Goal: Information Seeking & Learning: Learn about a topic

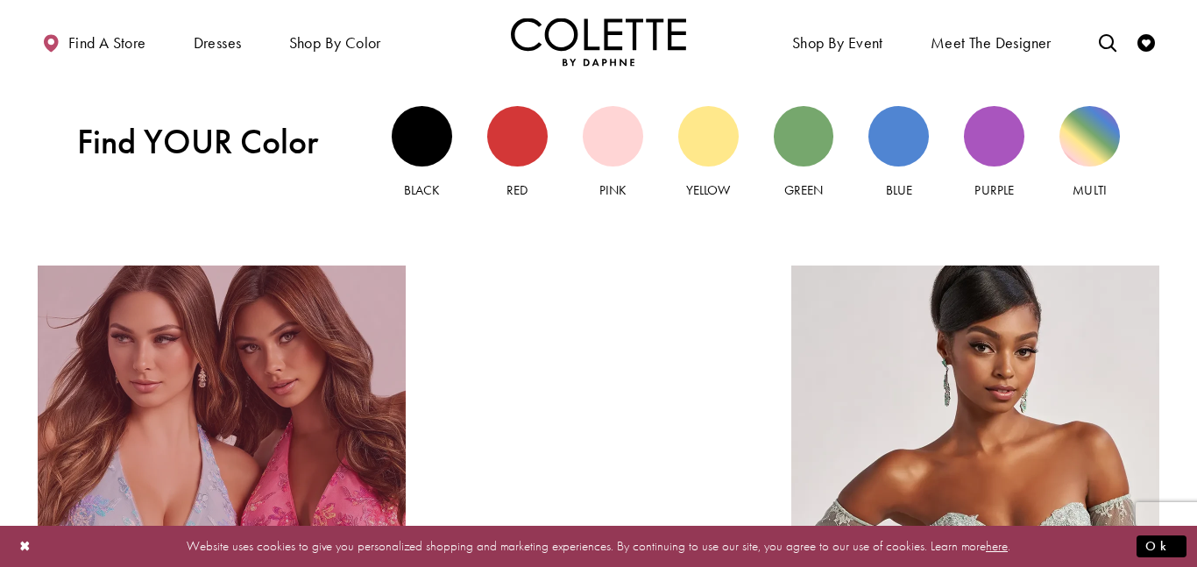
scroll to position [1640, 0]
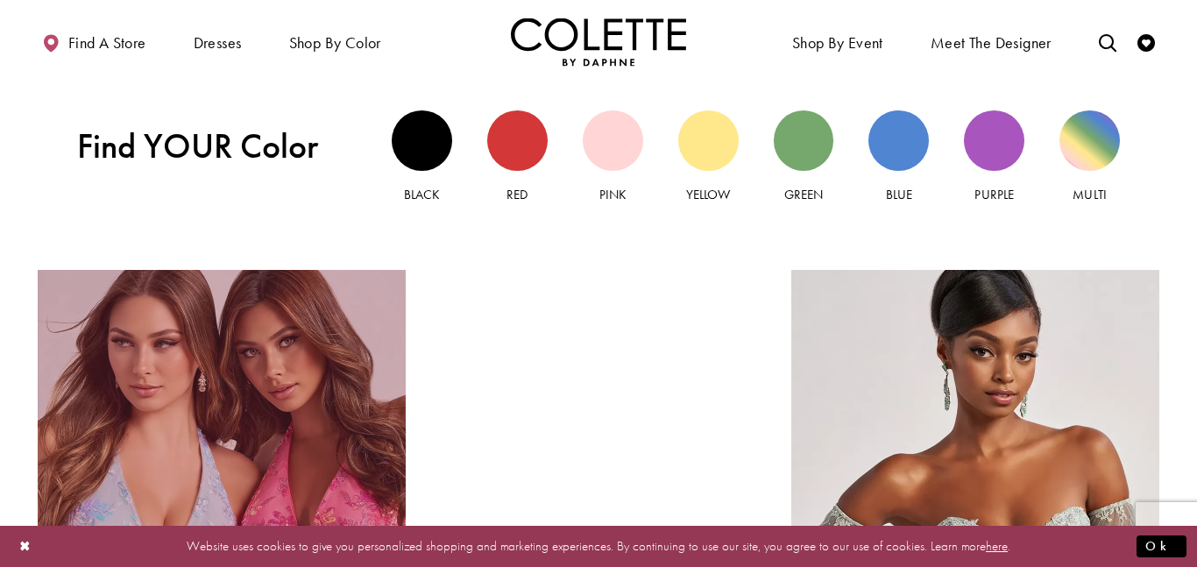
click at [186, 407] on link "Sequin Dresses Related Link" at bounding box center [222, 502] width 368 height 464
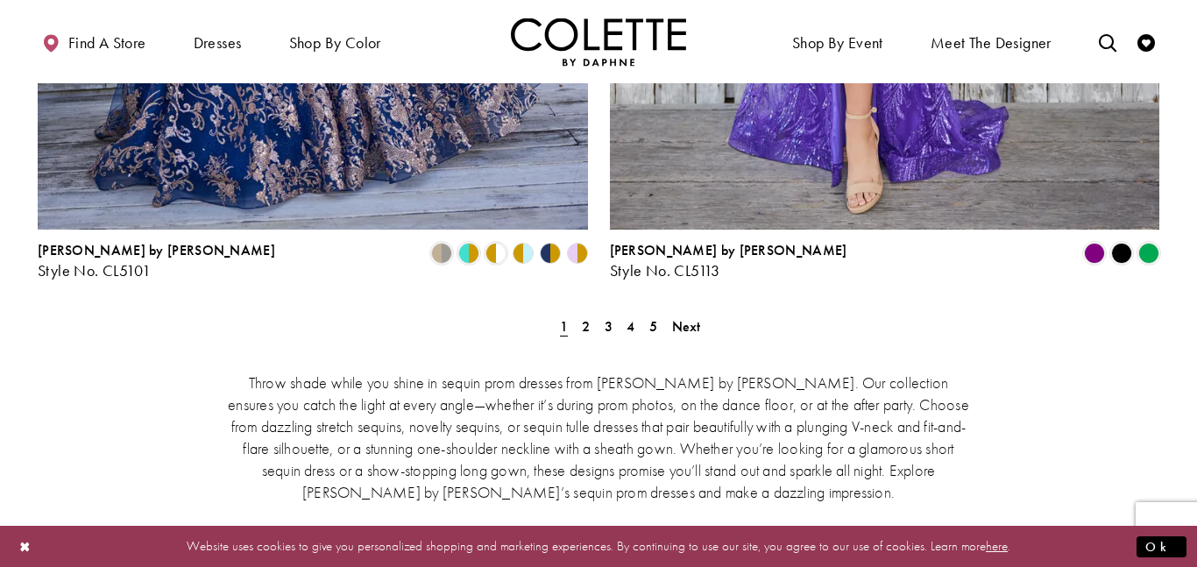
scroll to position [3338, 0]
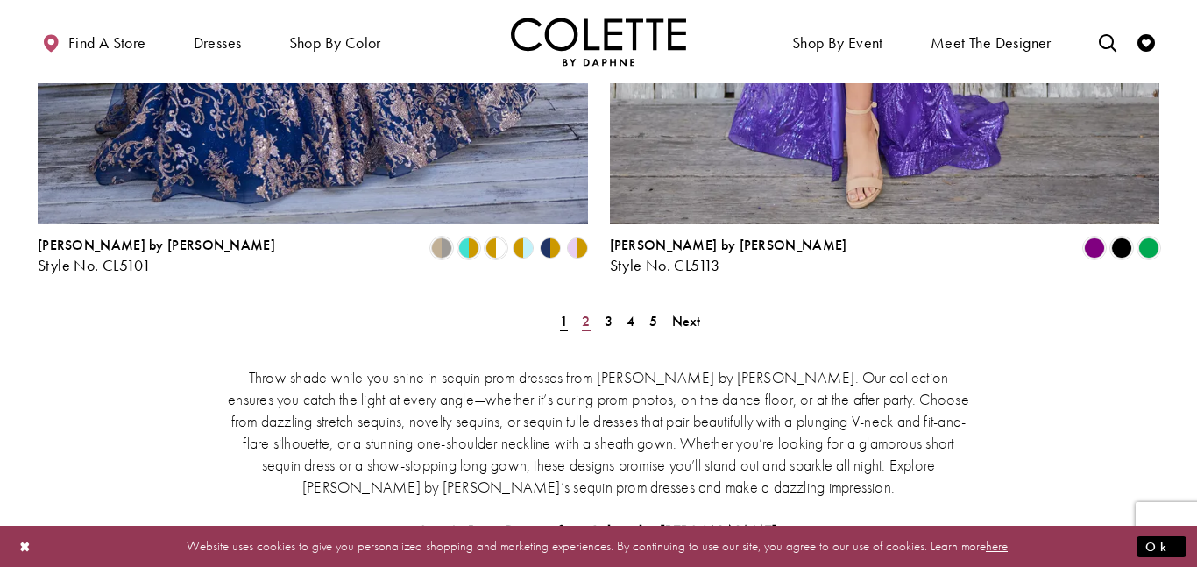
click at [583, 312] on span "2" at bounding box center [586, 321] width 8 height 18
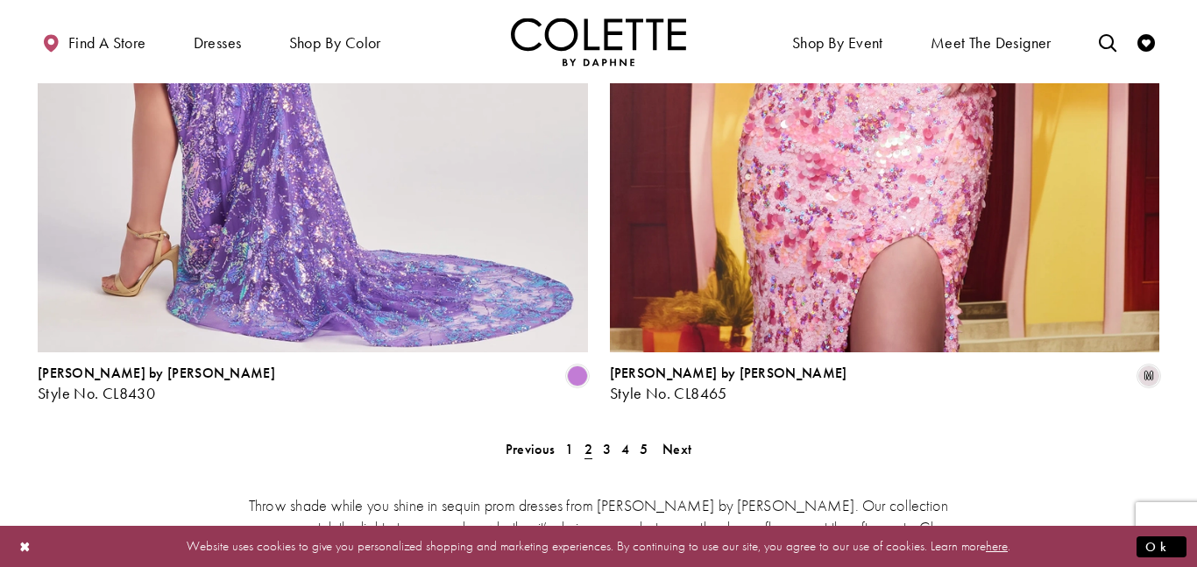
scroll to position [3217, 0]
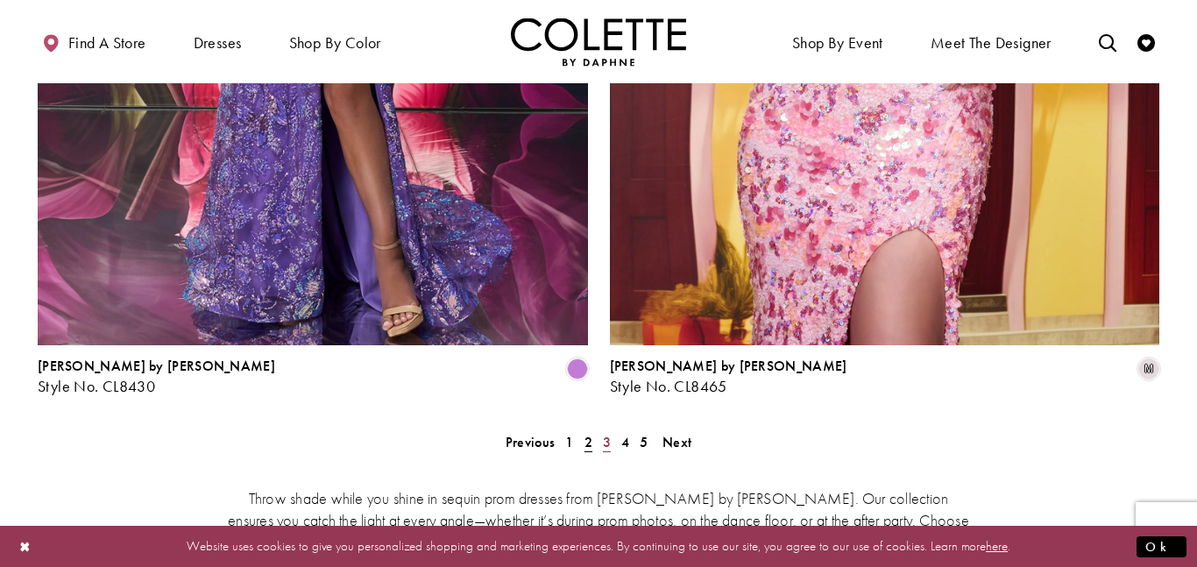
click at [610, 433] on span "3" at bounding box center [607, 442] width 8 height 18
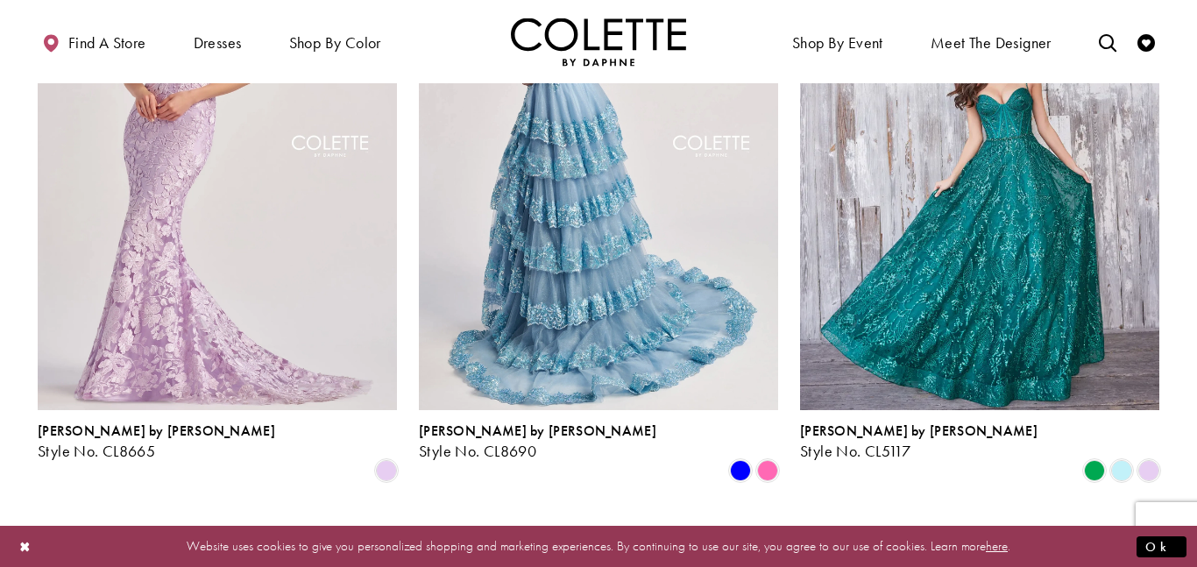
scroll to position [1581, 0]
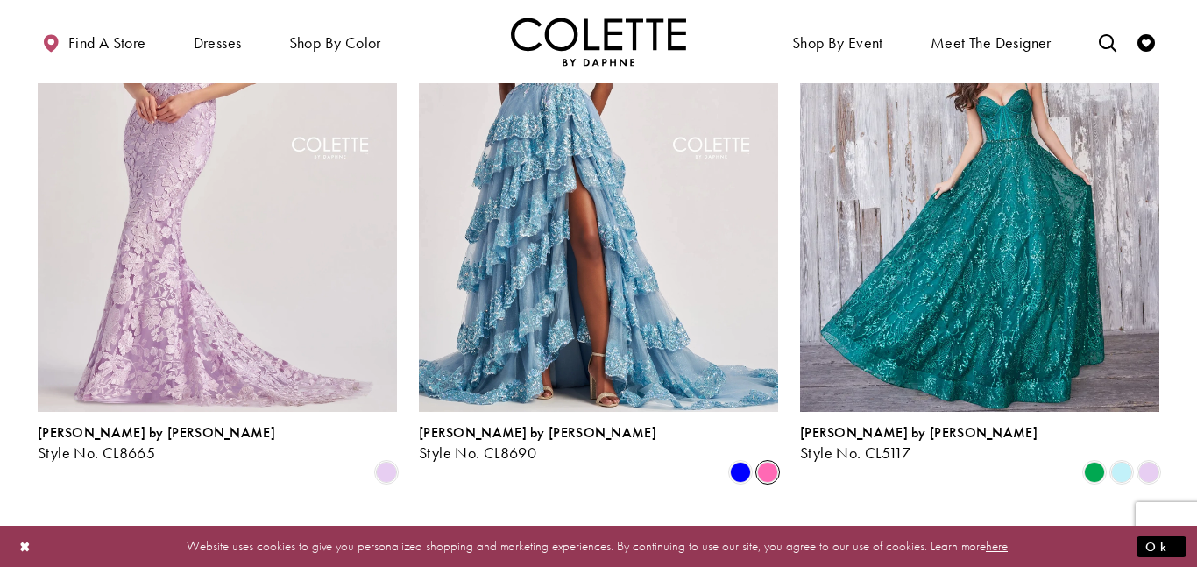
click at [766, 462] on span "Product List" at bounding box center [767, 472] width 21 height 21
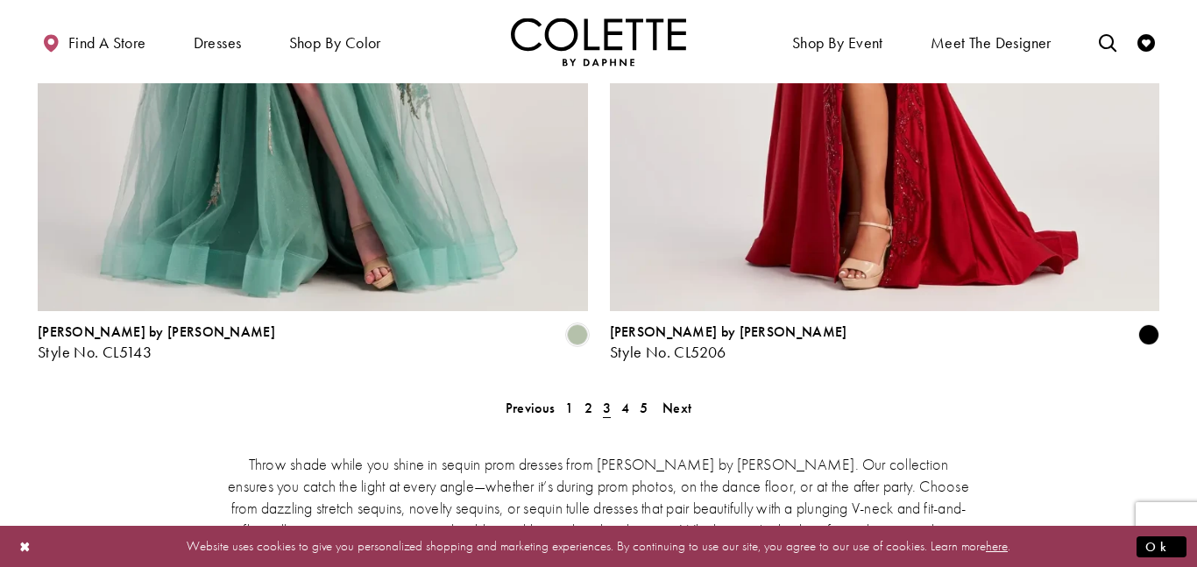
scroll to position [3276, 0]
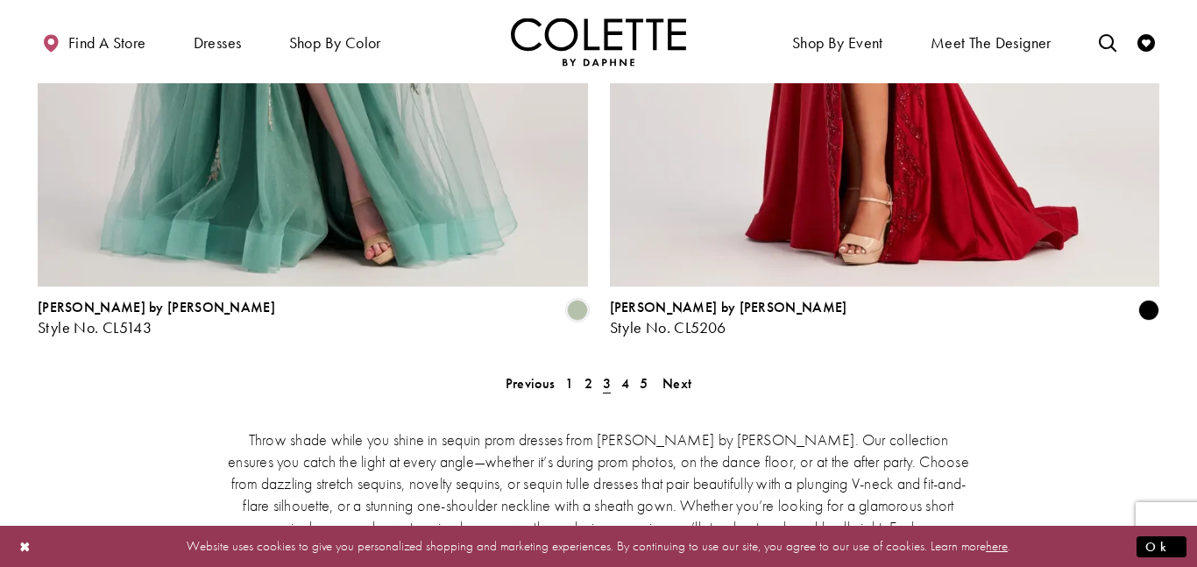
click at [625, 374] on span "4" at bounding box center [625, 383] width 8 height 18
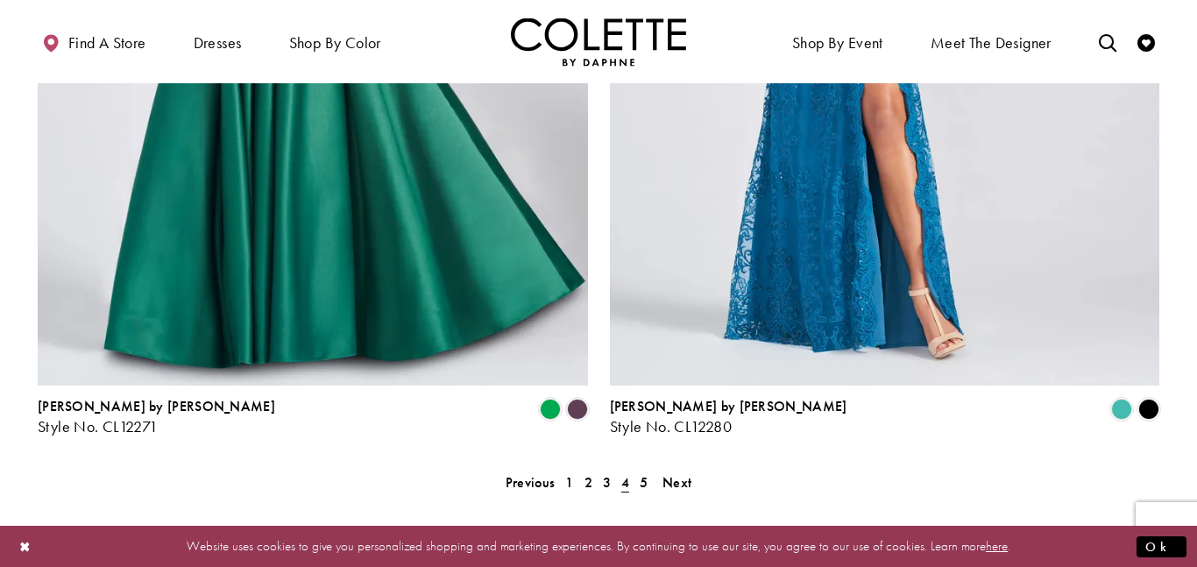
scroll to position [3173, 0]
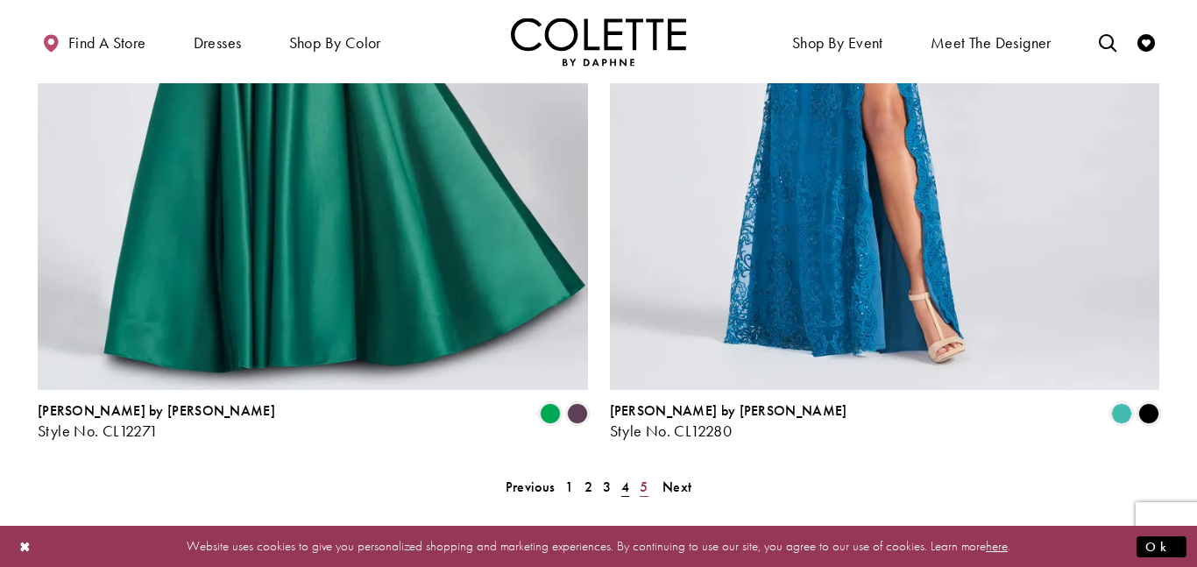
click at [640, 478] on span "5" at bounding box center [644, 487] width 8 height 18
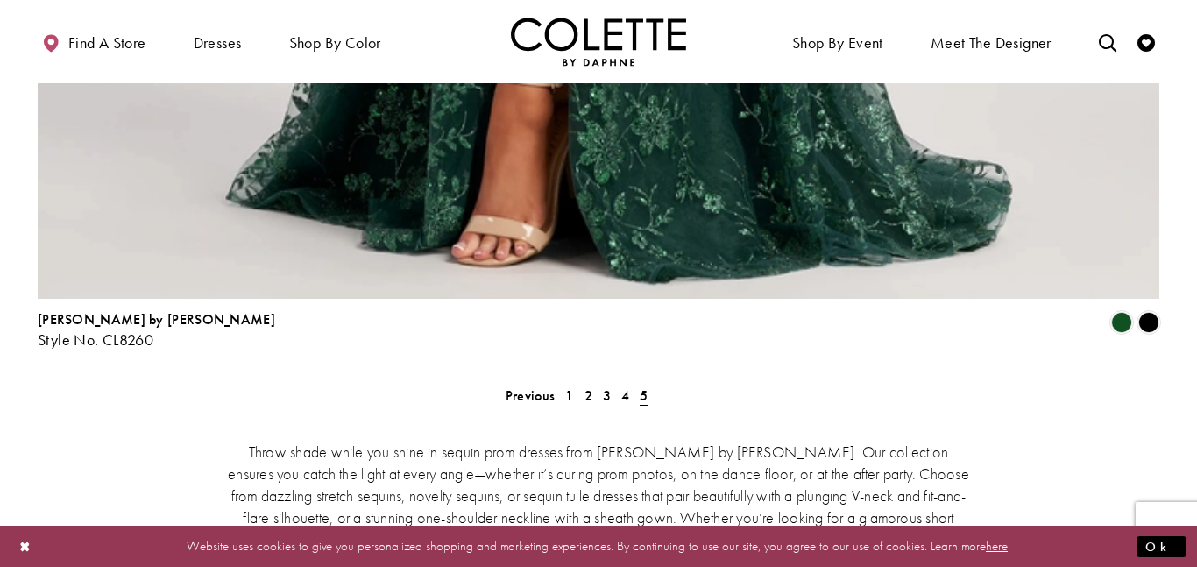
scroll to position [2138, 0]
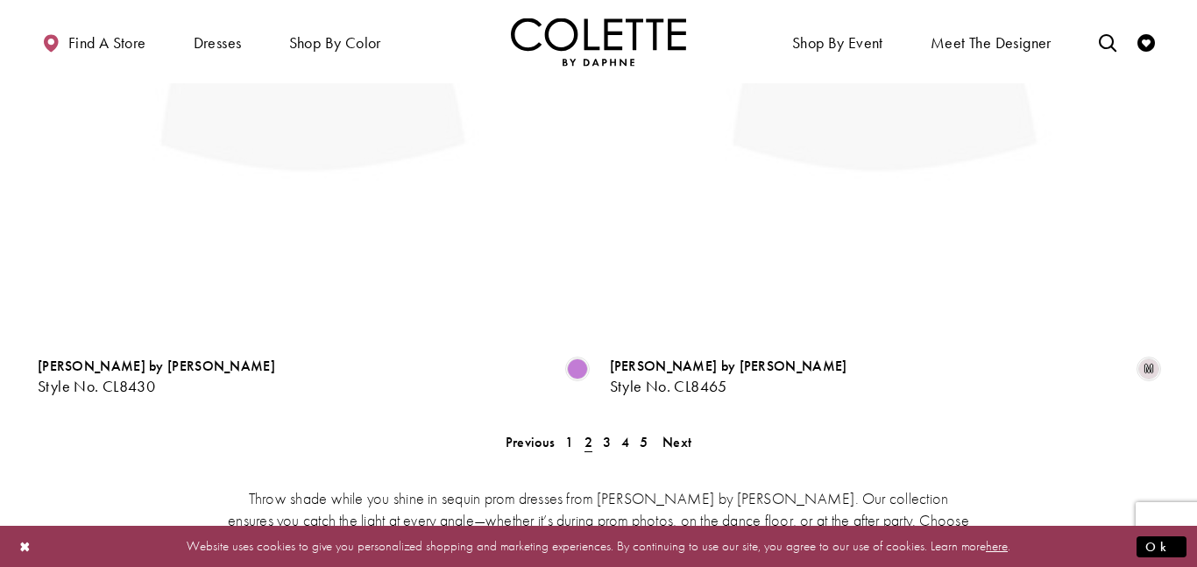
scroll to position [95, 0]
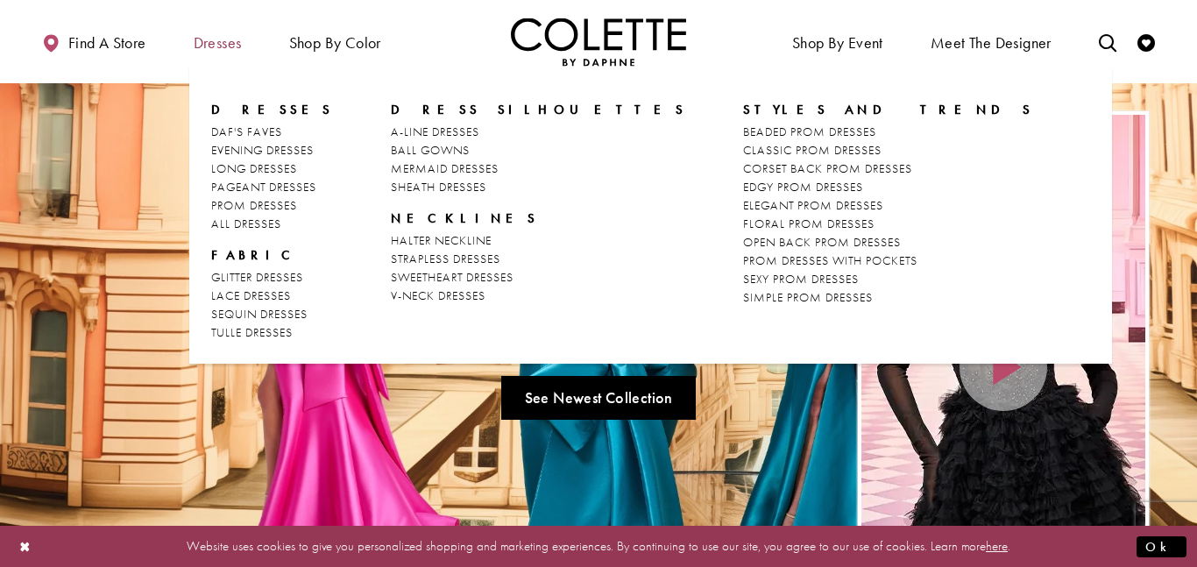
click at [233, 46] on span "Dresses" at bounding box center [218, 43] width 48 height 18
click at [419, 136] on span "A-LINE DRESSES" at bounding box center [435, 132] width 89 height 16
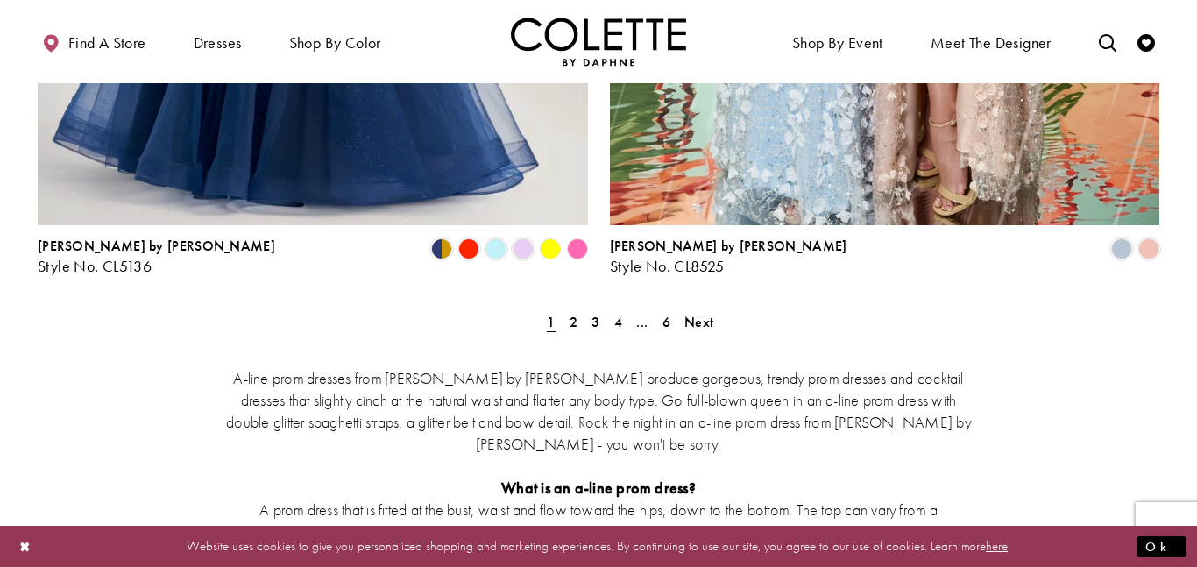
scroll to position [3332, 0]
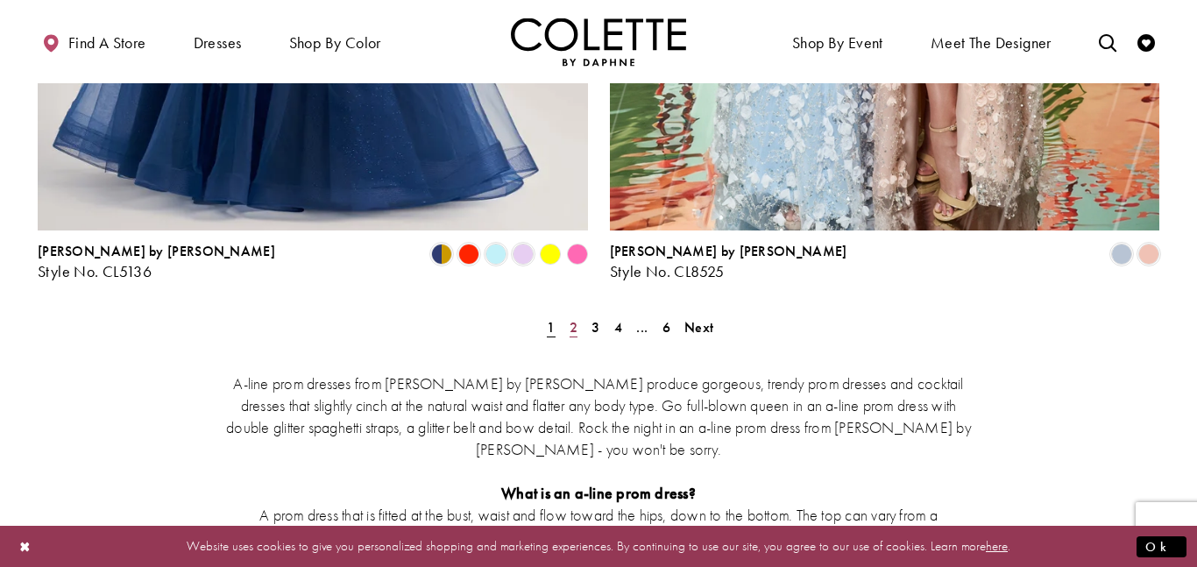
click at [570, 318] on span "2" at bounding box center [574, 327] width 8 height 18
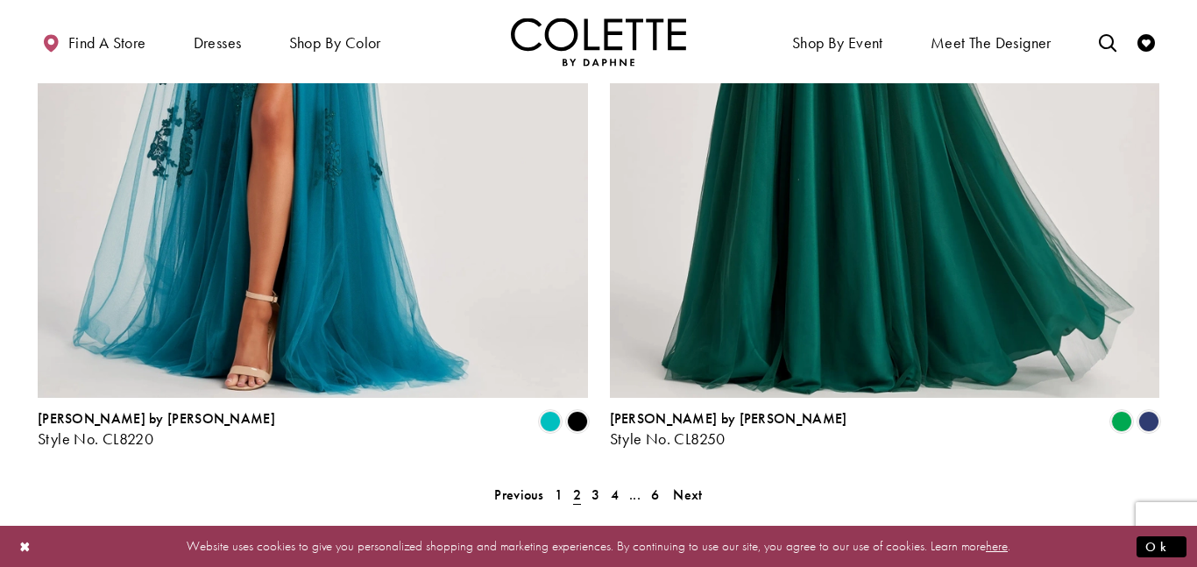
scroll to position [3164, 0]
click at [592, 486] on span "3" at bounding box center [596, 495] width 8 height 18
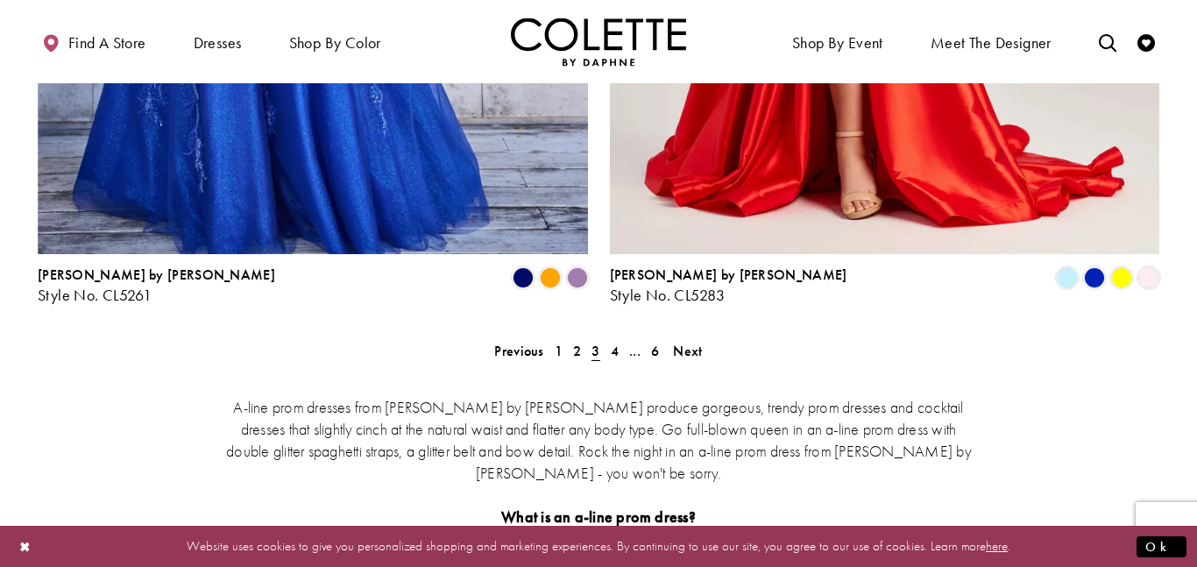
scroll to position [3232, 0]
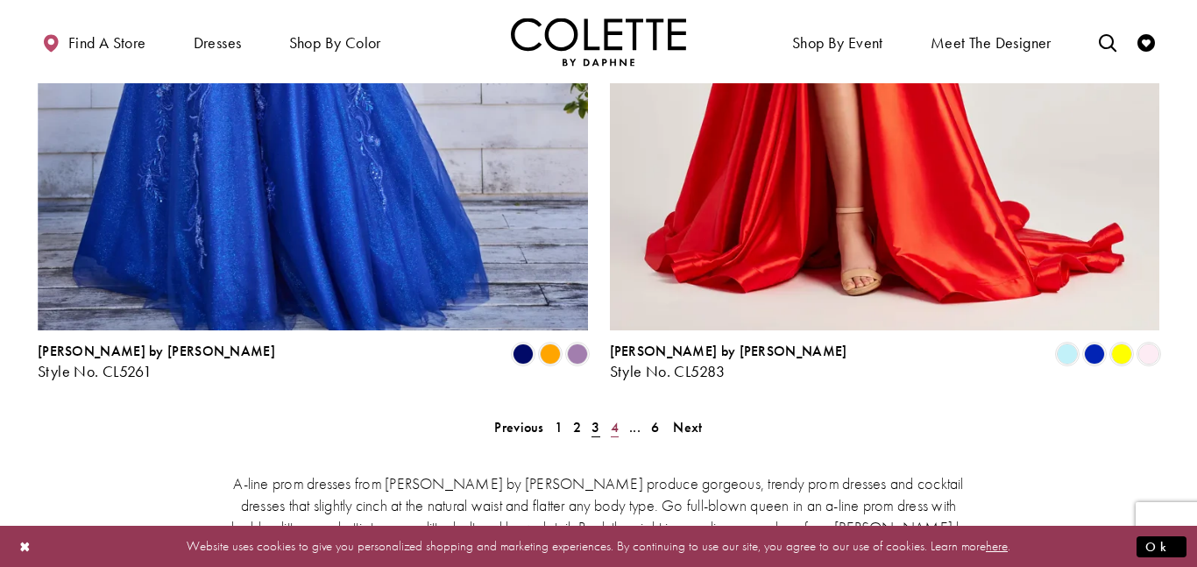
click at [616, 418] on span "4" at bounding box center [615, 427] width 8 height 18
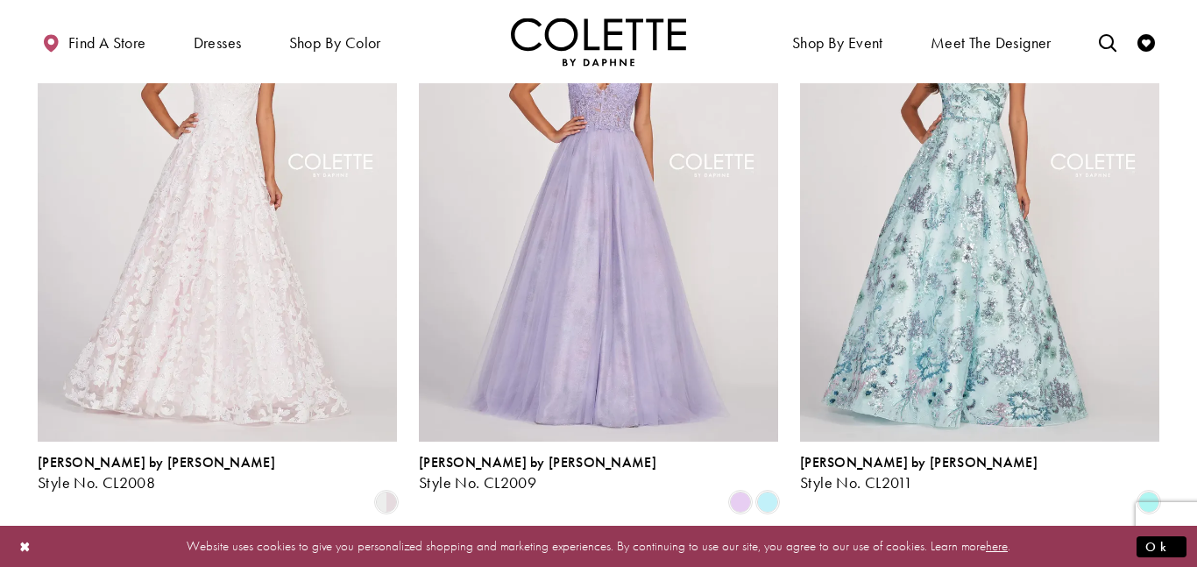
scroll to position [919, 0]
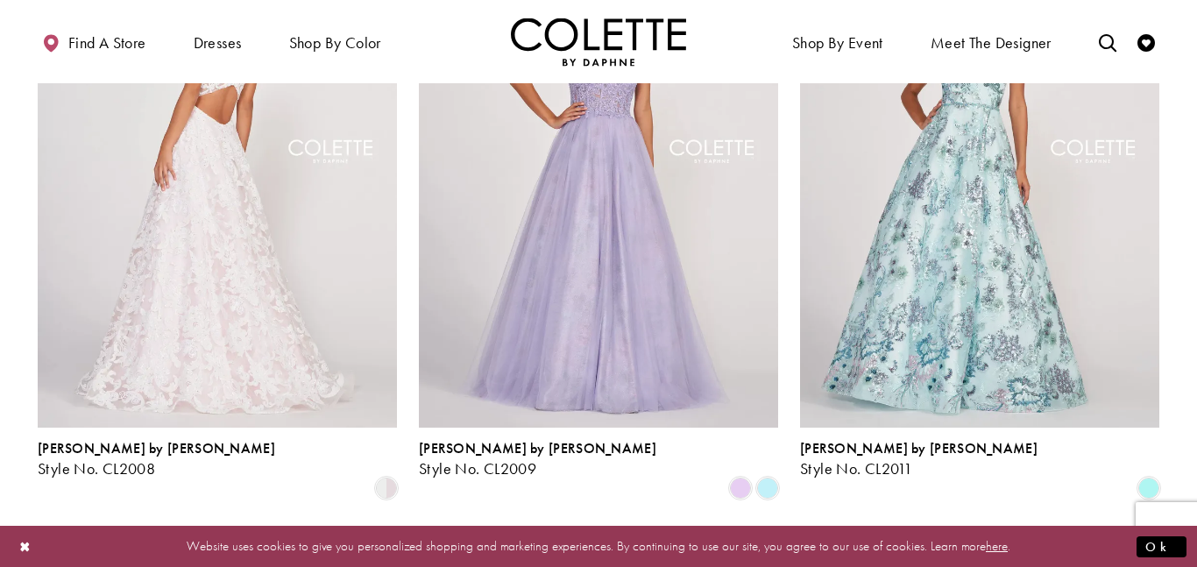
click at [351, 323] on img "Visit Colette by Daphne Style No. CL2008 Page" at bounding box center [217, 165] width 359 height 522
